Goal: Information Seeking & Learning: Learn about a topic

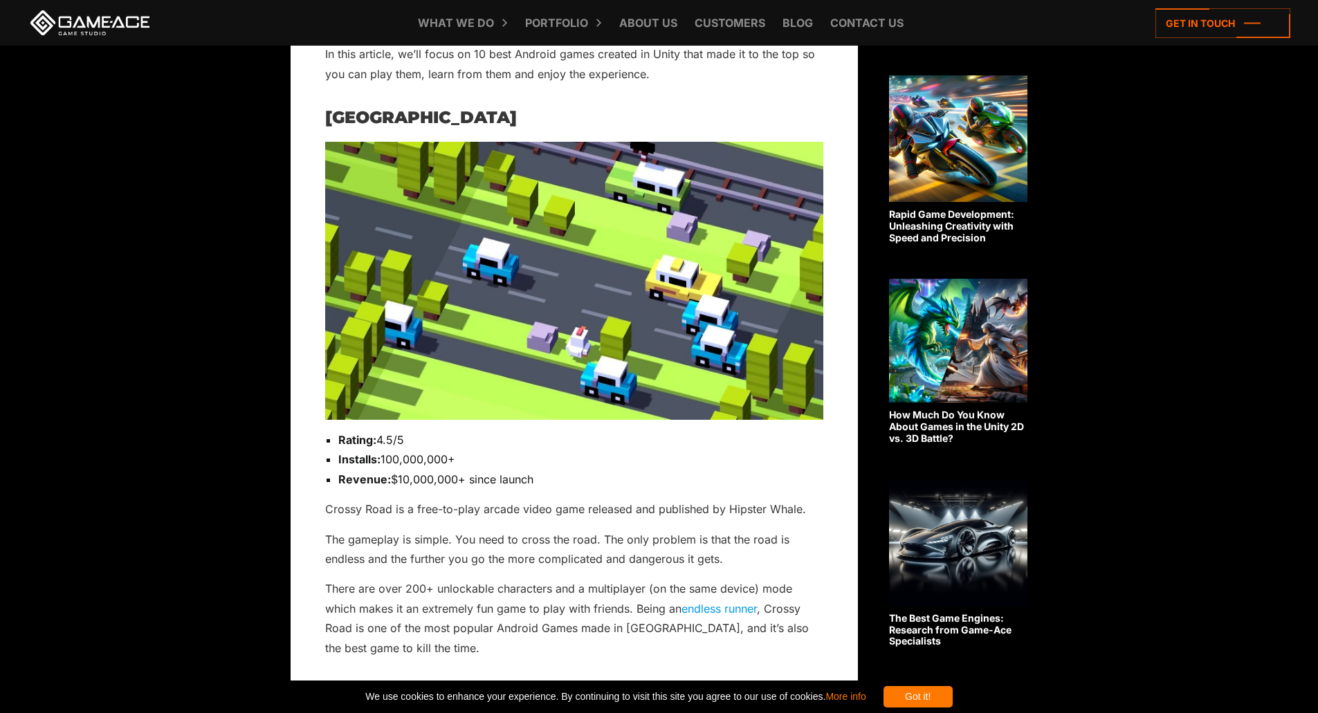
scroll to position [828, 0]
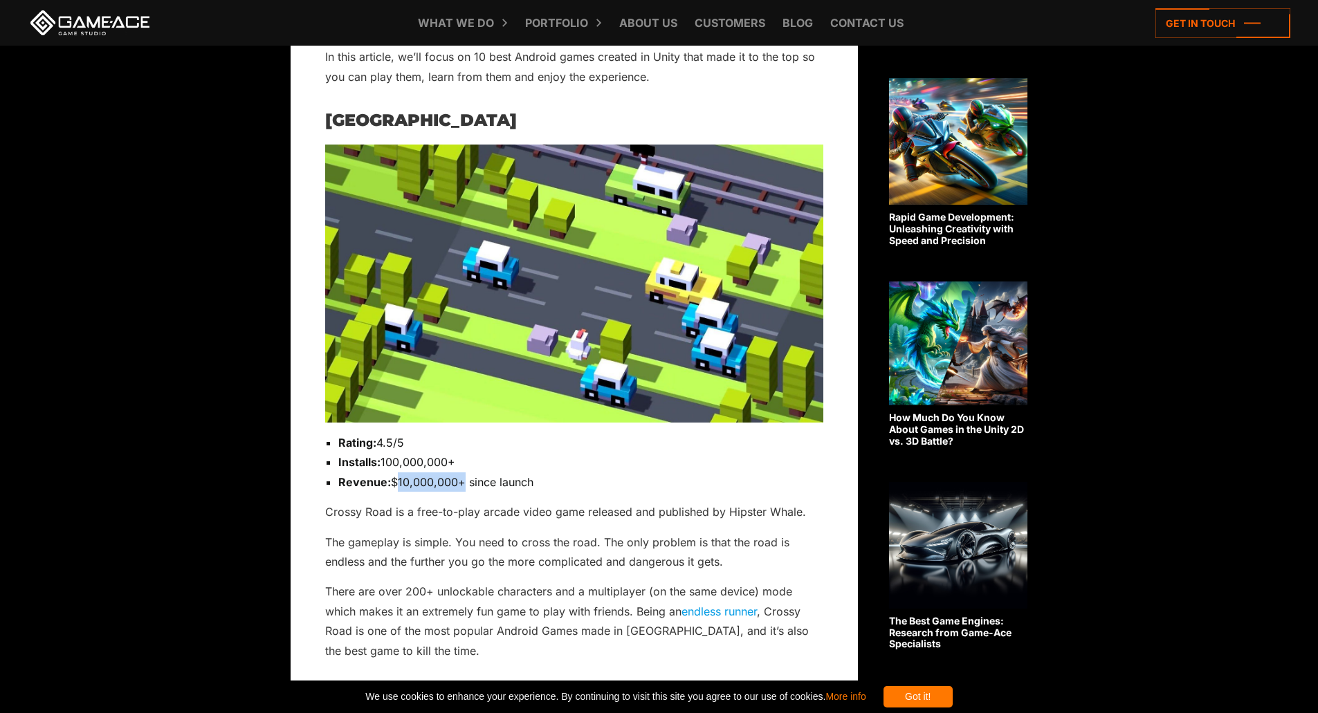
drag, startPoint x: 394, startPoint y: 485, endPoint x: 456, endPoint y: 482, distance: 61.6
click at [456, 482] on li "Revenue: $10,000,000+ since launch" at bounding box center [580, 482] width 485 height 19
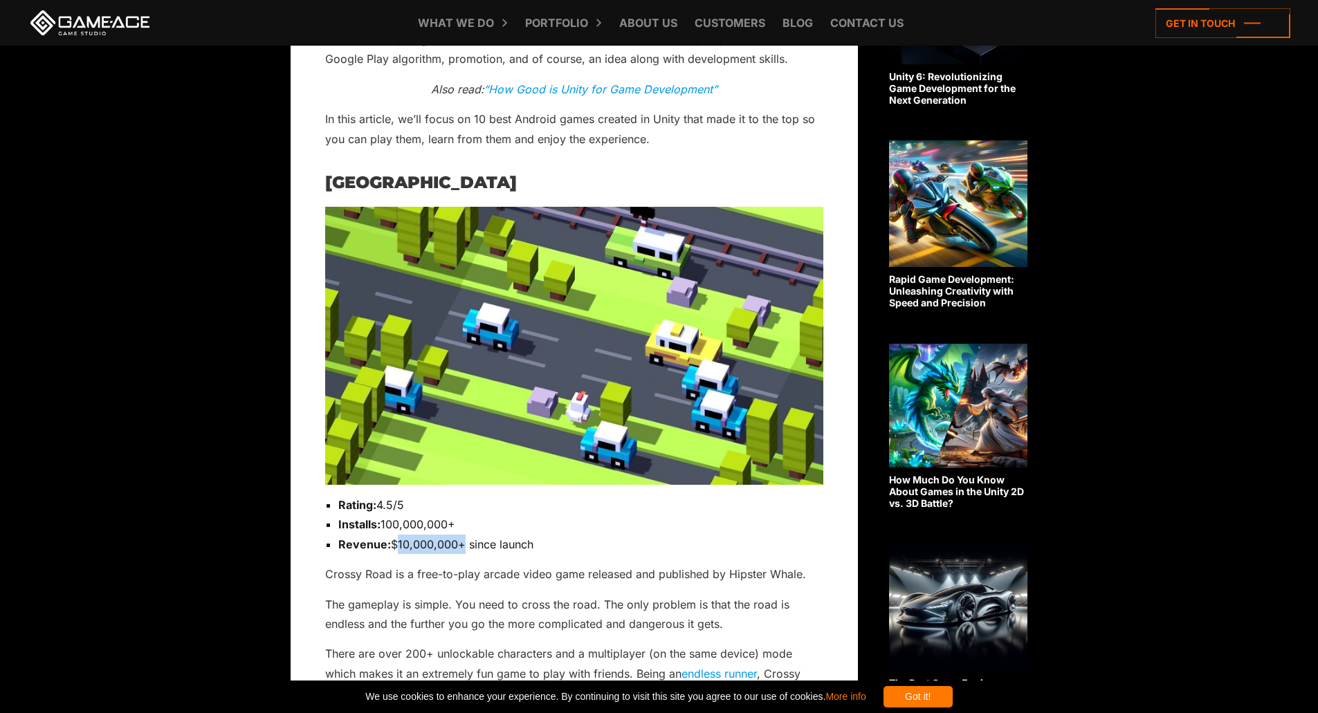
scroll to position [758, 0]
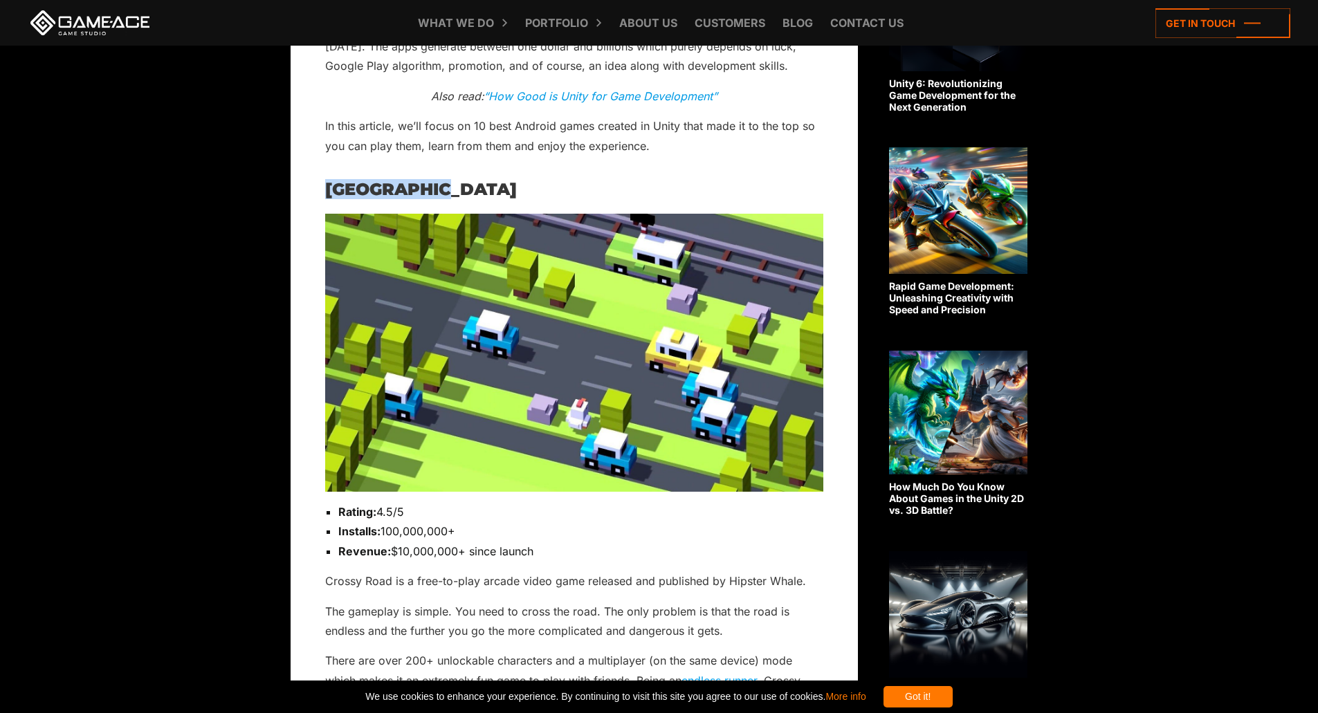
drag, startPoint x: 321, startPoint y: 183, endPoint x: 444, endPoint y: 190, distance: 122.7
copy h2 "Crossy Road"
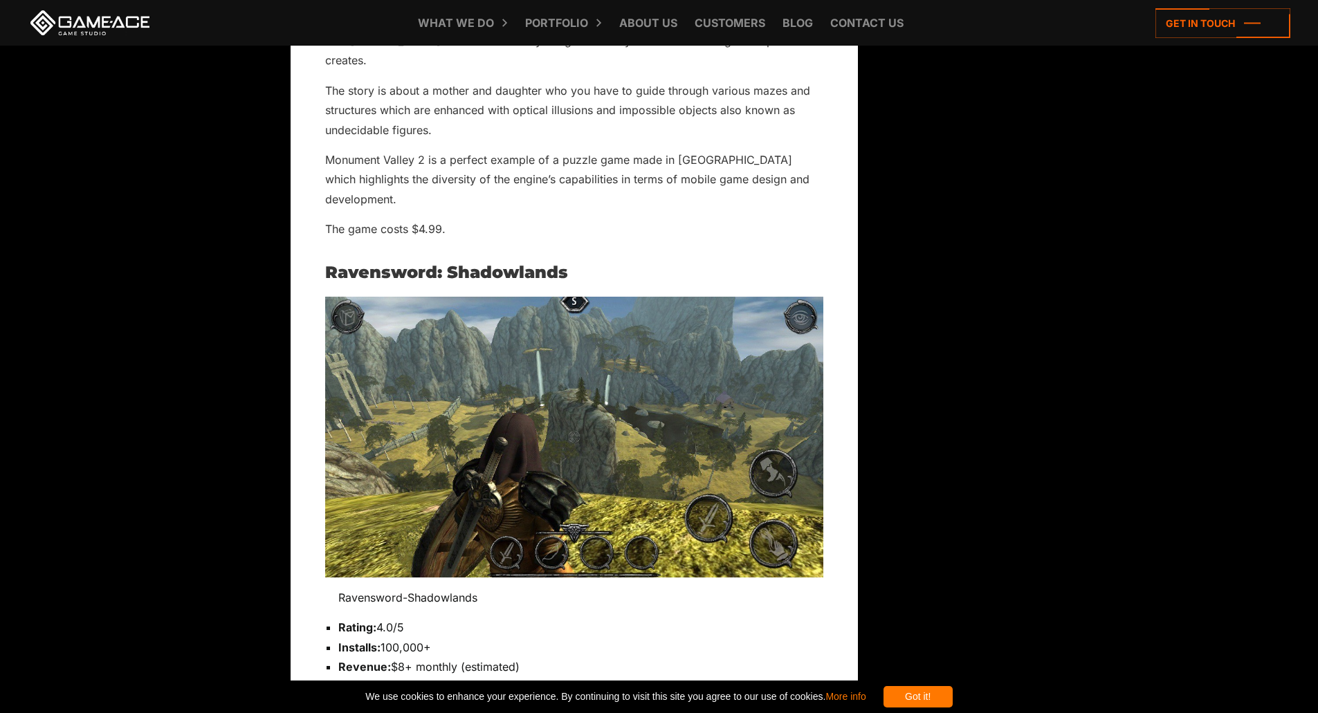
scroll to position [6017, 0]
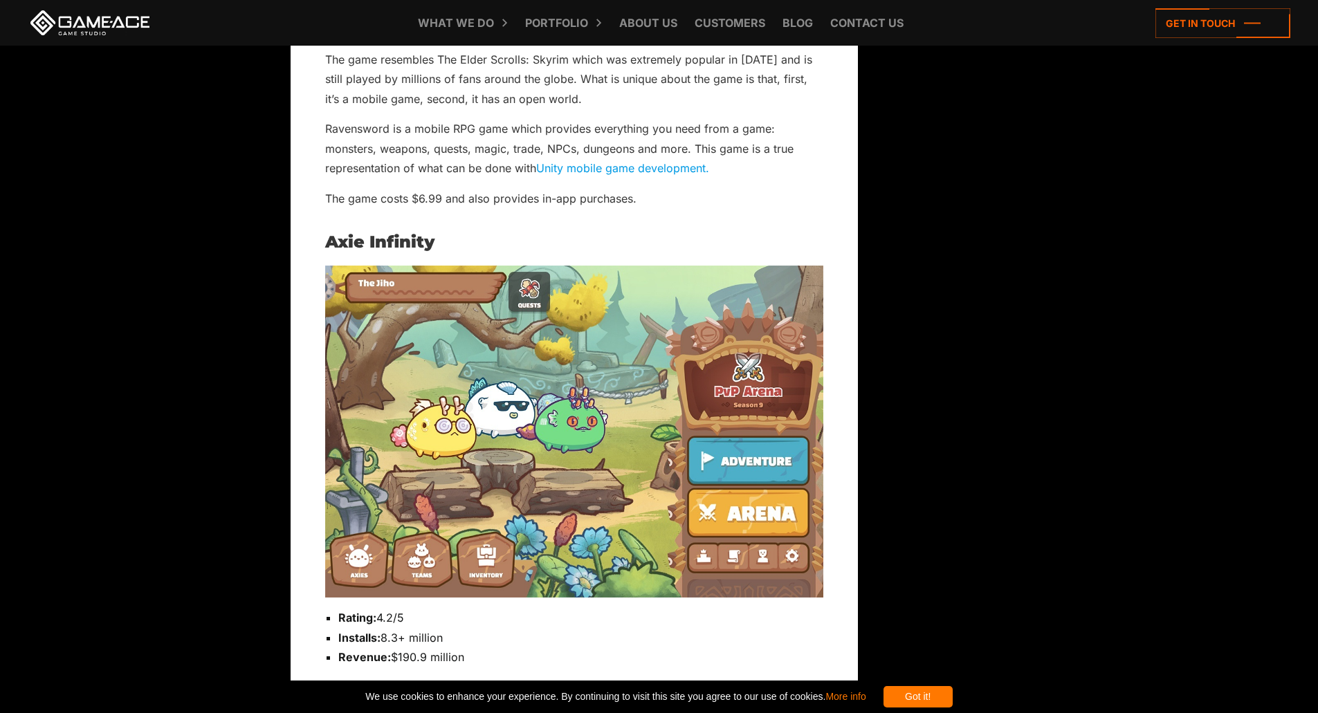
scroll to position [6709, 0]
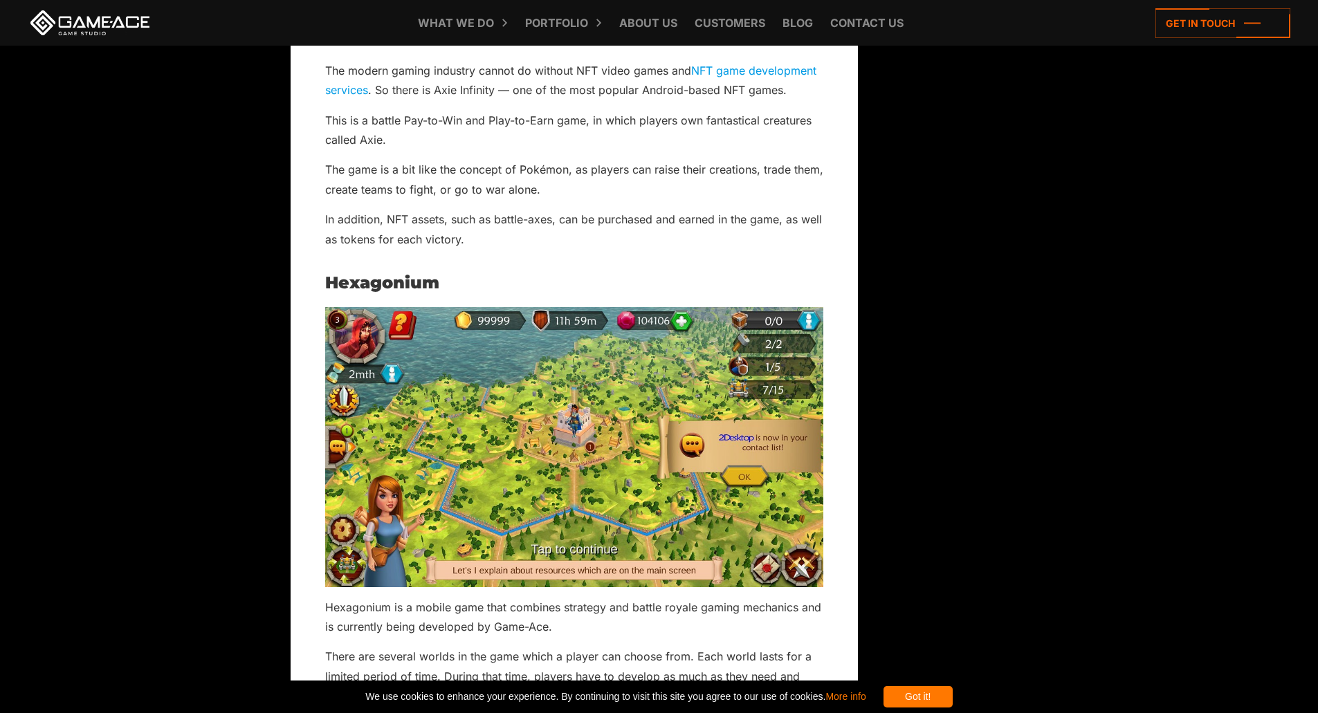
scroll to position [7332, 0]
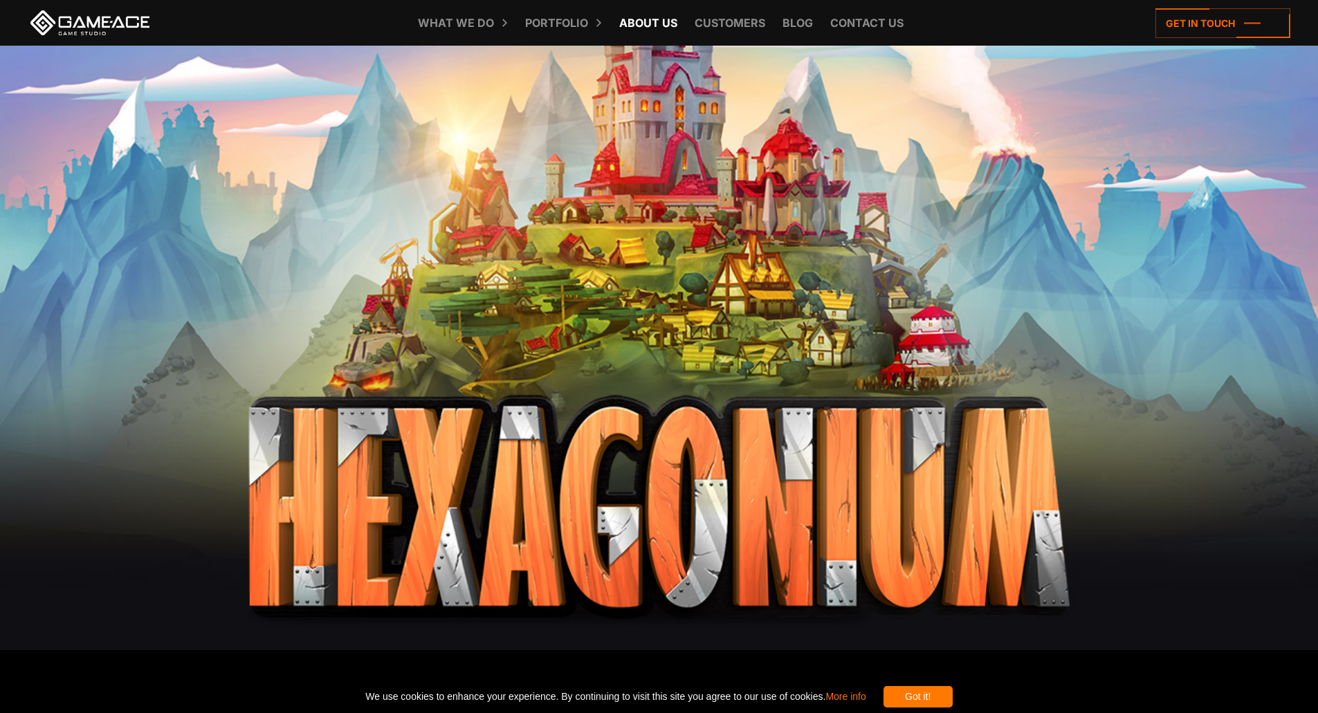
click at [657, 18] on link "About Us" at bounding box center [648, 23] width 72 height 46
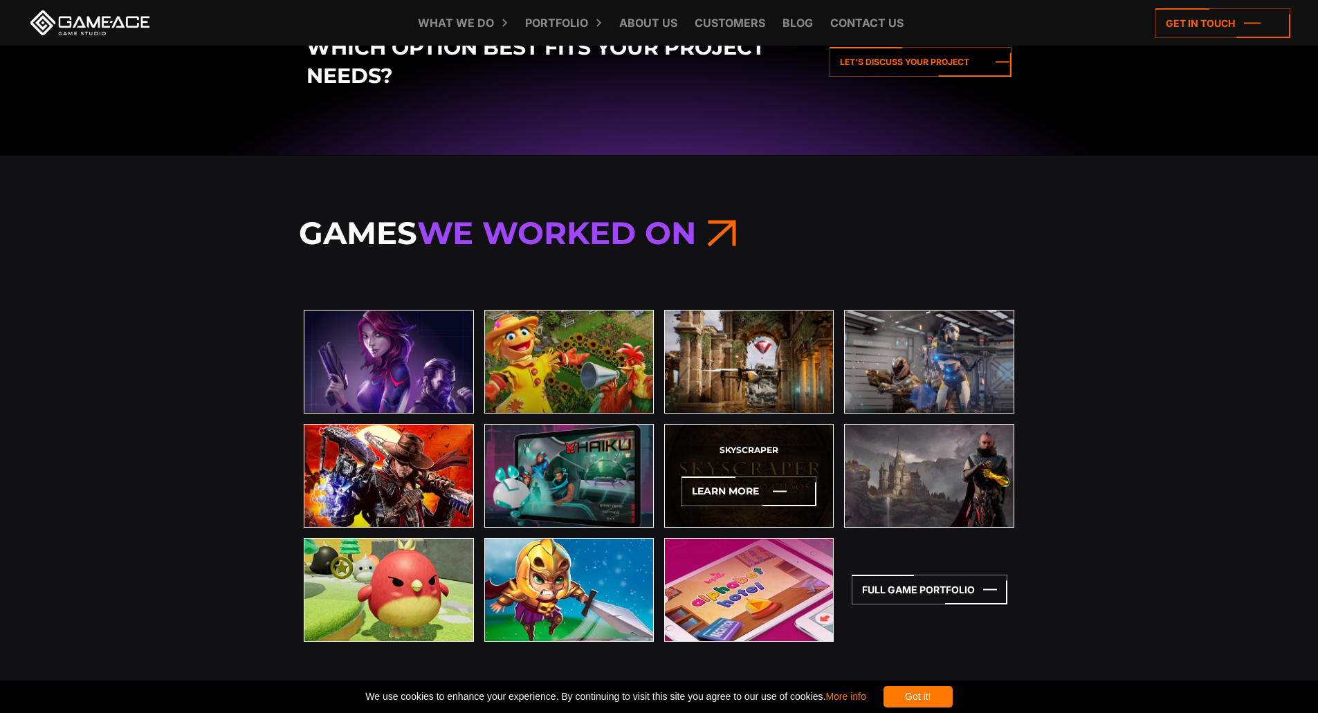
scroll to position [2837, 0]
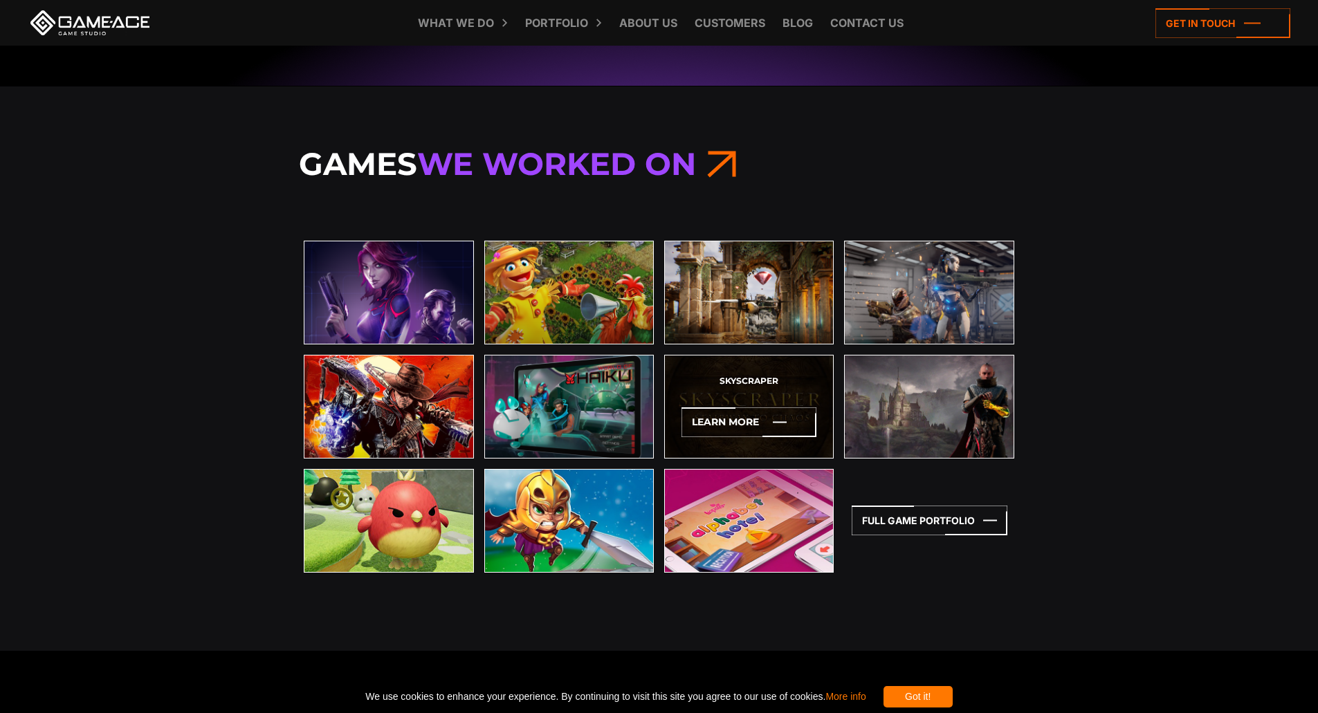
click at [783, 374] on div "Skyscraper Learn More" at bounding box center [749, 407] width 170 height 104
click at [763, 381] on strong "Skyscraper" at bounding box center [749, 381] width 59 height 11
click at [727, 423] on icon at bounding box center [749, 423] width 135 height 30
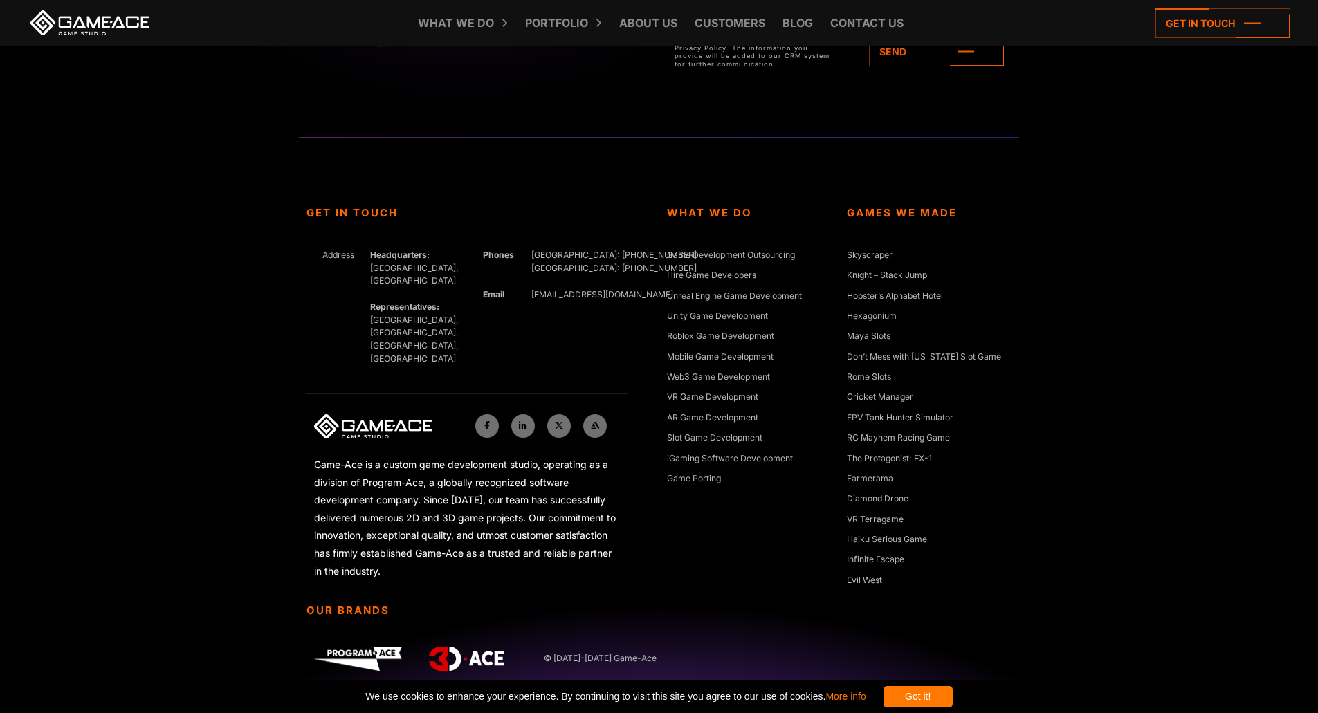
scroll to position [6879, 0]
